Goal: Task Accomplishment & Management: Manage account settings

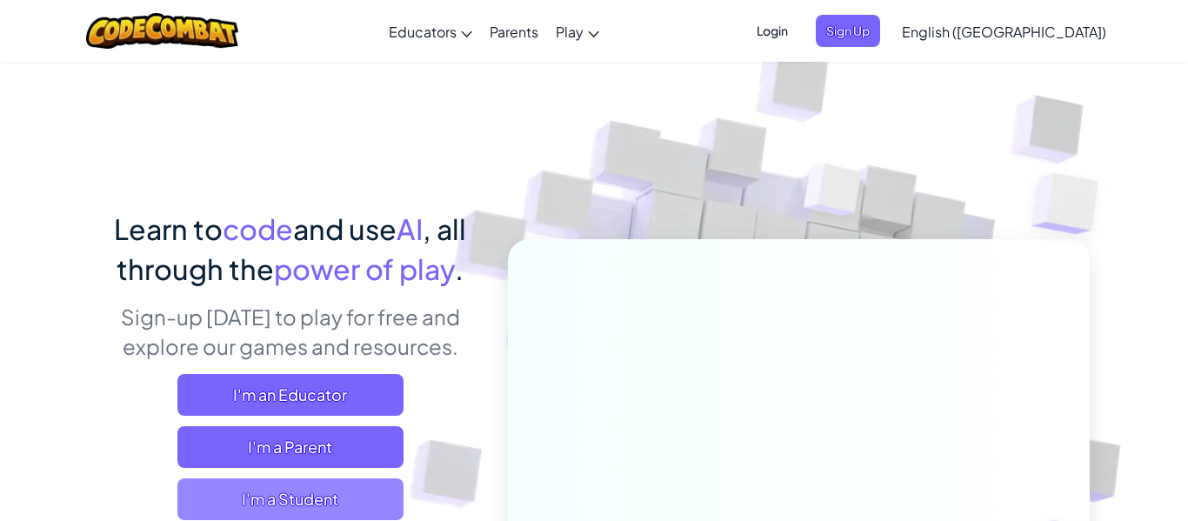
click at [379, 478] on span "I'm a Student" at bounding box center [290, 499] width 226 height 42
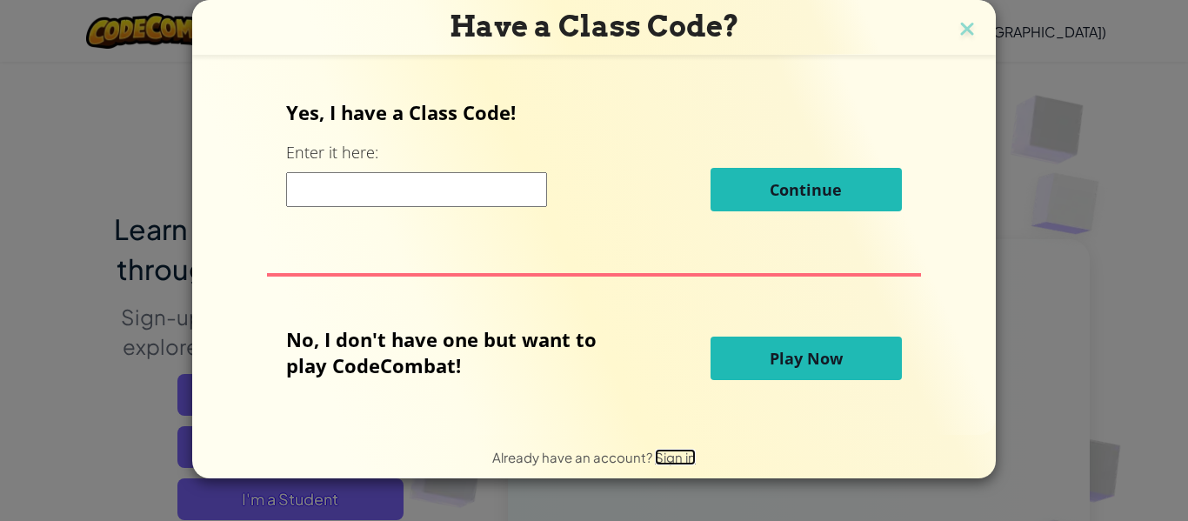
click at [670, 458] on span "Sign in" at bounding box center [675, 457] width 41 height 17
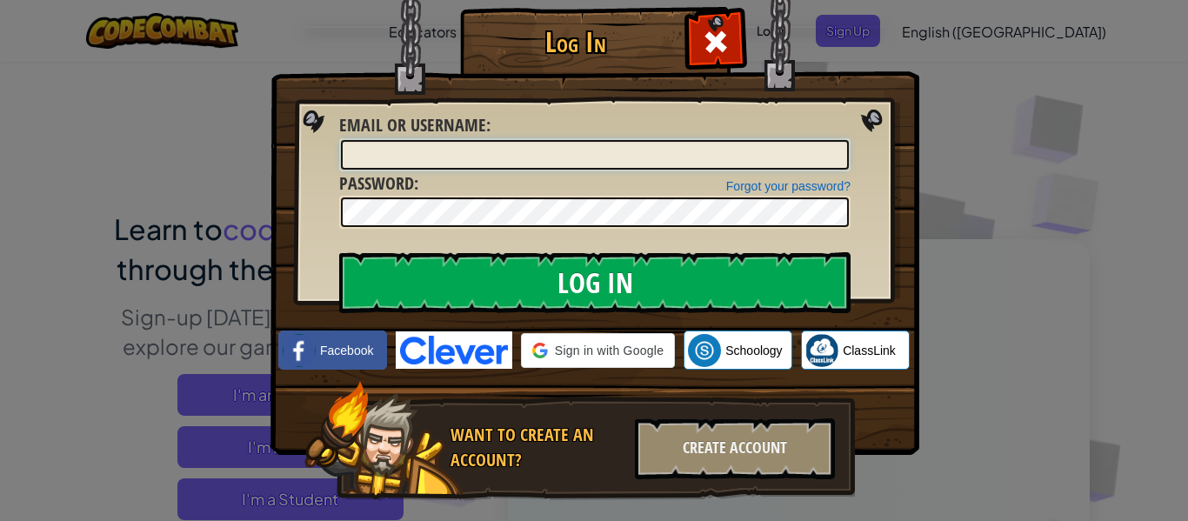
type input "Zim67"
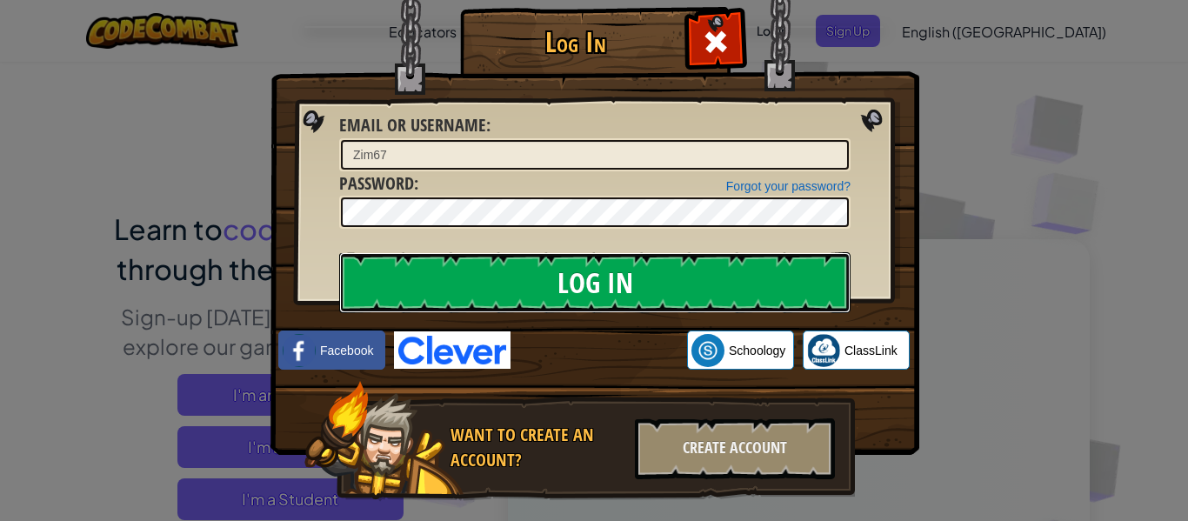
click at [751, 273] on input "Log In" at bounding box center [594, 282] width 511 height 61
click at [754, 272] on input "Log In" at bounding box center [594, 282] width 511 height 61
click at [756, 272] on input "Log In" at bounding box center [594, 282] width 511 height 61
